Goal: Information Seeking & Learning: Learn about a topic

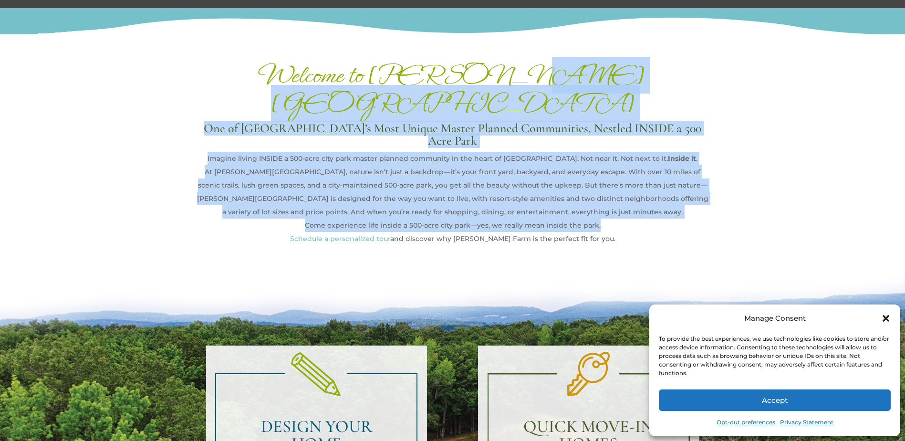
drag, startPoint x: 679, startPoint y: 61, endPoint x: 638, endPoint y: 194, distance: 139.0
click at [638, 194] on div "Welcome to [PERSON_NAME][GEOGRAPHIC_DATA] One of [GEOGRAPHIC_DATA]’s Most Uniqu…" at bounding box center [452, 146] width 515 height 197
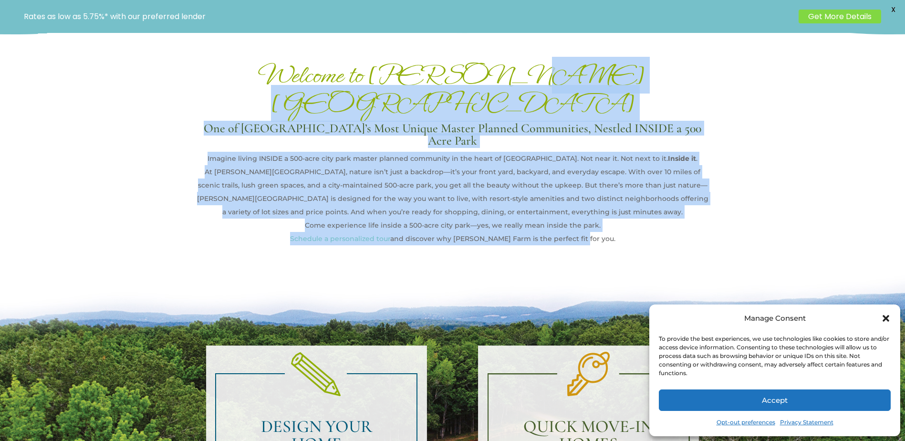
click at [638, 232] on p "Schedule a personalized tour and discover why [PERSON_NAME] Farm is the perfect…" at bounding box center [452, 238] width 515 height 13
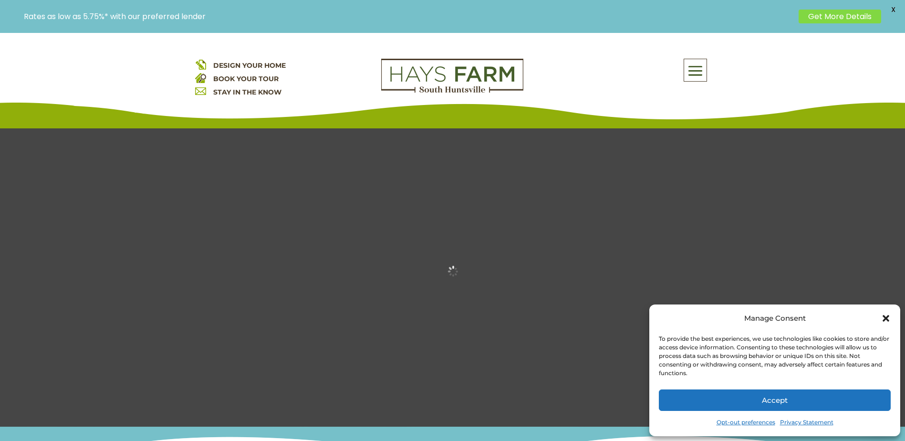
click at [699, 68] on span at bounding box center [695, 71] width 22 height 22
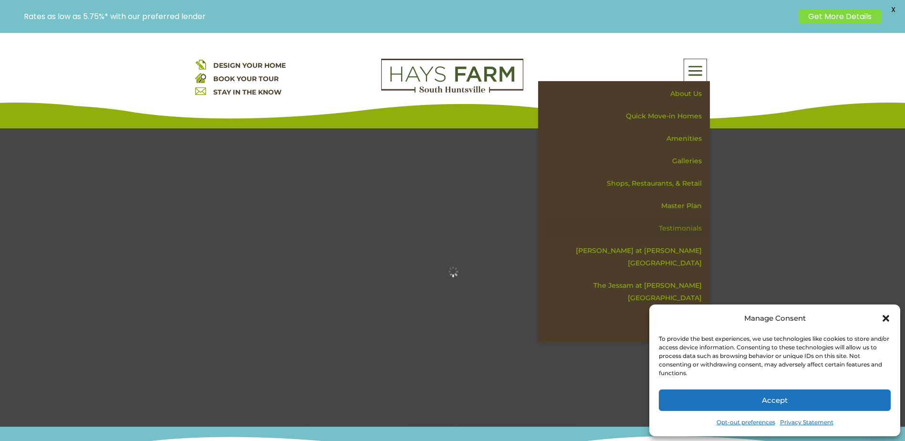
click at [680, 226] on link "Testimonials" at bounding box center [627, 228] width 165 height 22
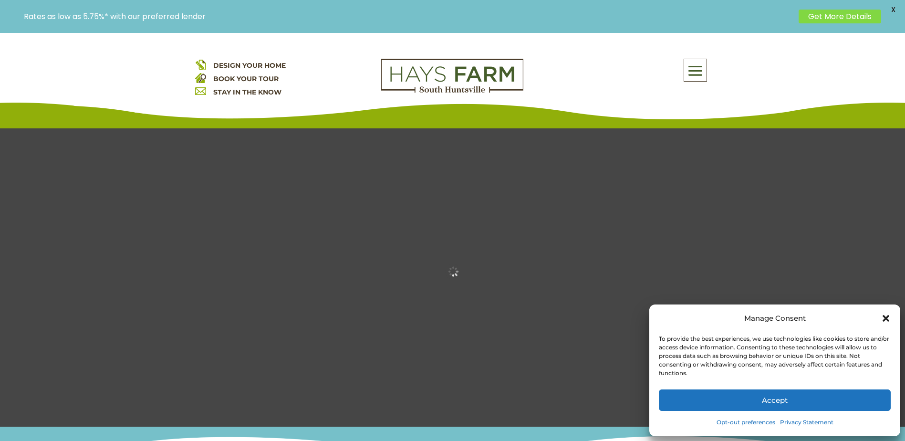
click at [887, 320] on icon "Close dialog" at bounding box center [886, 318] width 7 height 7
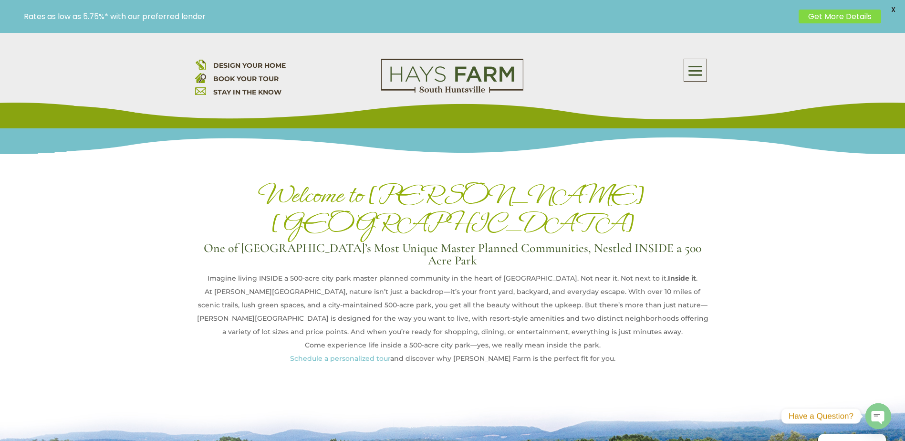
scroll to position [386, 0]
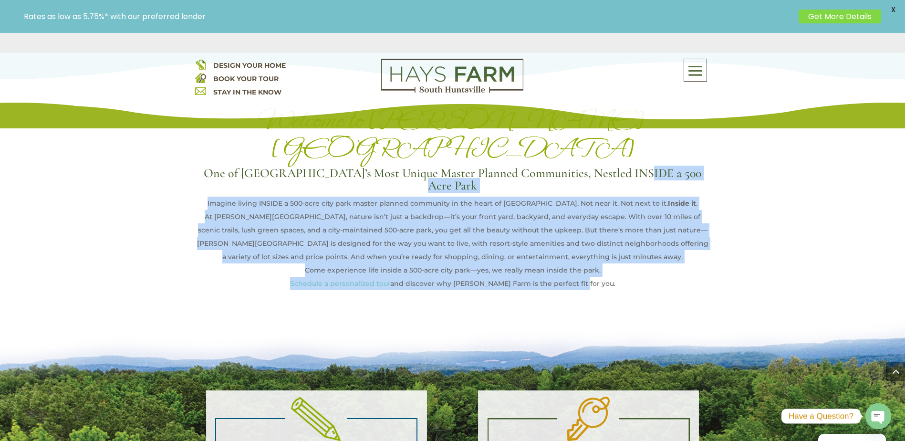
drag, startPoint x: 625, startPoint y: 201, endPoint x: 627, endPoint y: 251, distance: 50.2
click at [627, 251] on div "Welcome to [PERSON_NAME][GEOGRAPHIC_DATA] One of [GEOGRAPHIC_DATA]’s Most Uniqu…" at bounding box center [452, 184] width 905 height 263
drag, startPoint x: 627, startPoint y: 251, endPoint x: 628, endPoint y: 141, distance: 110.7
click at [628, 141] on div "Welcome to [PERSON_NAME][GEOGRAPHIC_DATA] One of [GEOGRAPHIC_DATA]’s Most Uniqu…" at bounding box center [452, 184] width 905 height 263
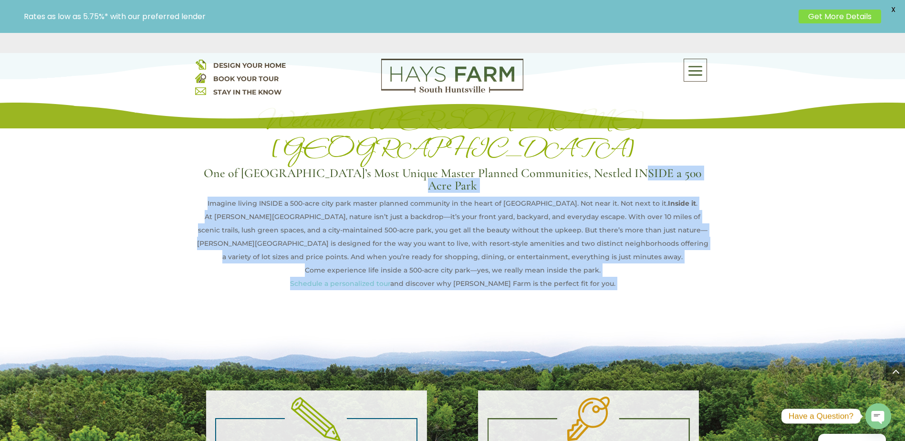
click at [628, 167] on h3 "One of [GEOGRAPHIC_DATA]’s Most Unique Master Planned Communities, Nestled INSI…" at bounding box center [452, 182] width 515 height 30
drag, startPoint x: 628, startPoint y: 141, endPoint x: 616, endPoint y: 244, distance: 104.2
click at [616, 244] on div "Welcome to [PERSON_NAME][GEOGRAPHIC_DATA] One of [GEOGRAPHIC_DATA]’s Most Uniqu…" at bounding box center [452, 198] width 515 height 184
click at [616, 277] on p "Schedule a personalized tour and discover why [PERSON_NAME] Farm is the perfect…" at bounding box center [452, 283] width 515 height 13
drag, startPoint x: 616, startPoint y: 244, endPoint x: 617, endPoint y: 140, distance: 104.5
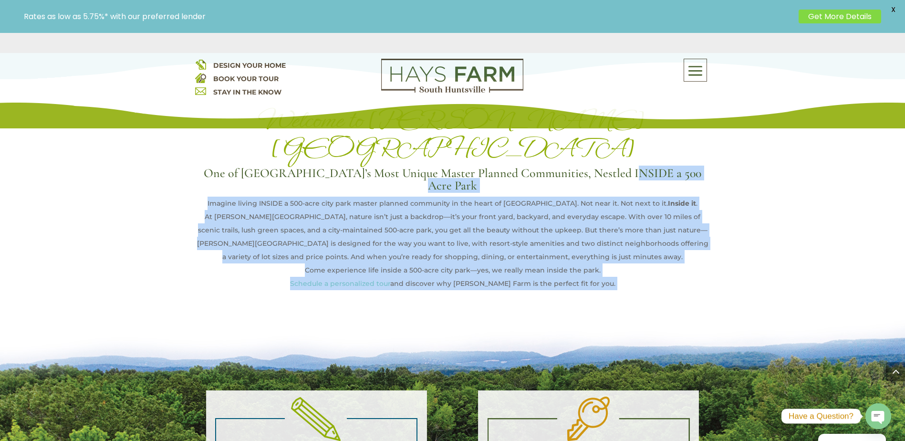
click at [617, 140] on div "Welcome to [PERSON_NAME][GEOGRAPHIC_DATA] One of [GEOGRAPHIC_DATA]’s Most Uniqu…" at bounding box center [452, 198] width 515 height 184
click at [617, 167] on h3 "One of [GEOGRAPHIC_DATA]’s Most Unique Master Planned Communities, Nestled INSI…" at bounding box center [452, 182] width 515 height 30
drag, startPoint x: 617, startPoint y: 140, endPoint x: 625, endPoint y: 249, distance: 109.1
click at [625, 249] on div "Welcome to [PERSON_NAME][GEOGRAPHIC_DATA] One of [GEOGRAPHIC_DATA]’s Most Uniqu…" at bounding box center [452, 198] width 515 height 184
click at [625, 277] on p "Schedule a personalized tour and discover why [PERSON_NAME] Farm is the perfect…" at bounding box center [452, 283] width 515 height 13
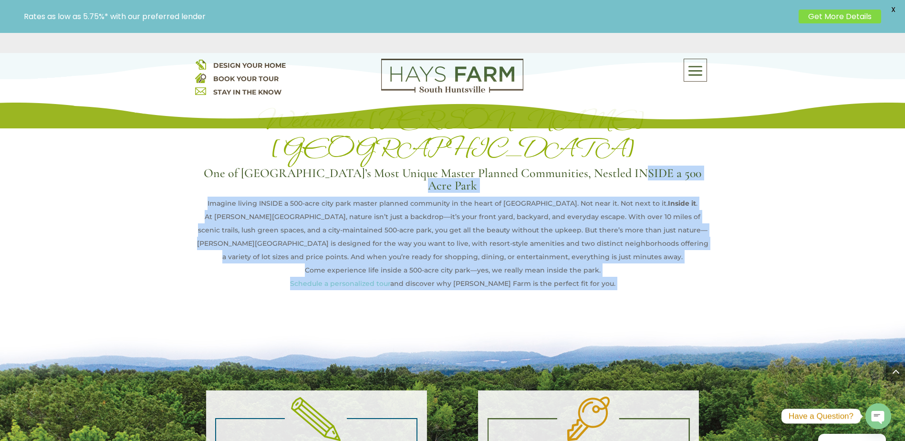
drag, startPoint x: 625, startPoint y: 249, endPoint x: 629, endPoint y: 141, distance: 107.9
click at [629, 141] on div "Welcome to [PERSON_NAME][GEOGRAPHIC_DATA] One of [GEOGRAPHIC_DATA]’s Most Uniqu…" at bounding box center [452, 198] width 515 height 184
click at [629, 167] on h3 "One of [GEOGRAPHIC_DATA]’s Most Unique Master Planned Communities, Nestled INSI…" at bounding box center [452, 182] width 515 height 30
